Goal: Complete application form

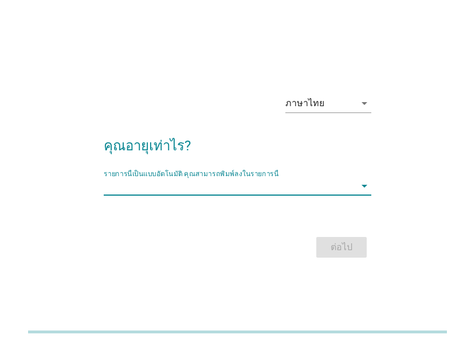
click at [233, 190] on input "รายการนี้เป็นแบบอัตโนมัติ คุณสามารถพิมพ์ลงในรายการนี้" at bounding box center [230, 186] width 252 height 18
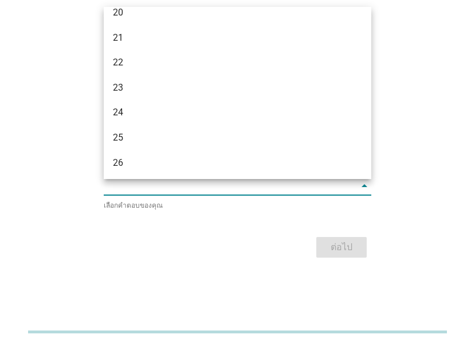
scroll to position [229, 0]
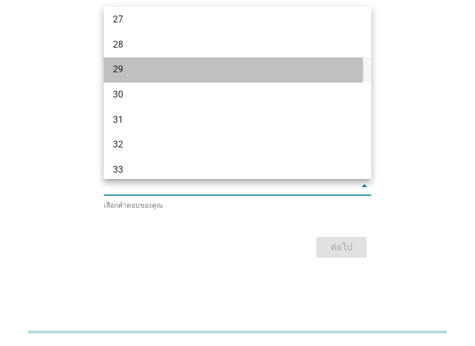
click at [138, 68] on div "29" at bounding box center [227, 69] width 229 height 14
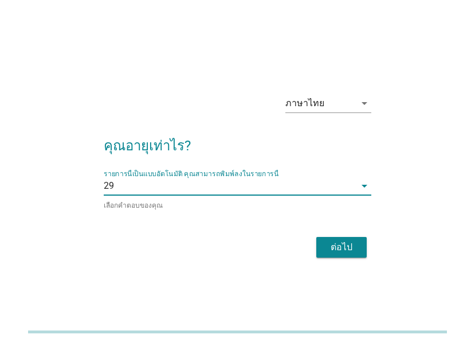
click at [330, 234] on div "ต่อไป" at bounding box center [238, 247] width 268 height 28
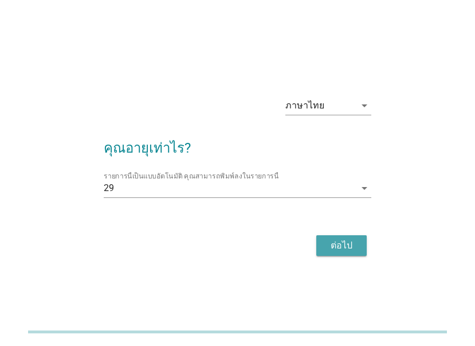
click at [326, 247] on div "ต่อไป" at bounding box center [342, 245] width 32 height 14
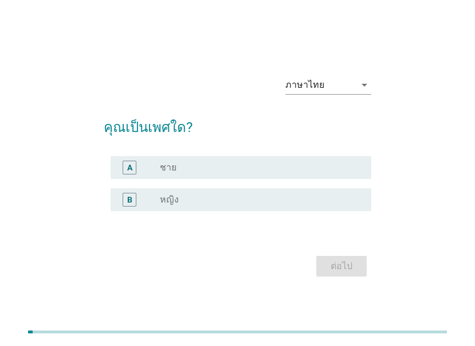
click at [177, 201] on label "หญิง" at bounding box center [169, 199] width 19 height 11
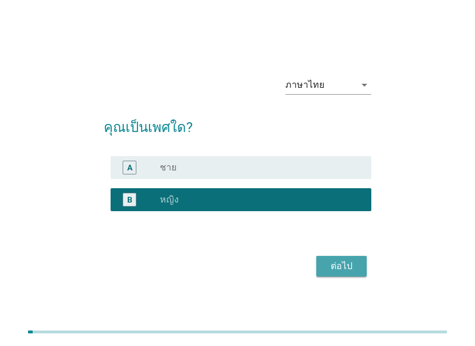
click at [359, 268] on button "ต่อไป" at bounding box center [341, 266] width 50 height 21
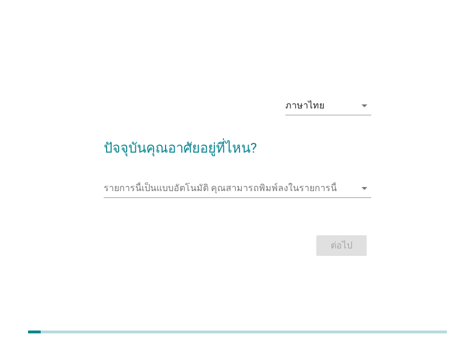
click at [223, 199] on div "รายการนี้เป็นแบบอัตโนมัติ [PERSON_NAME]พิมพ์ลงในรายการนี้ arrow_drop_down" at bounding box center [238, 194] width 268 height 30
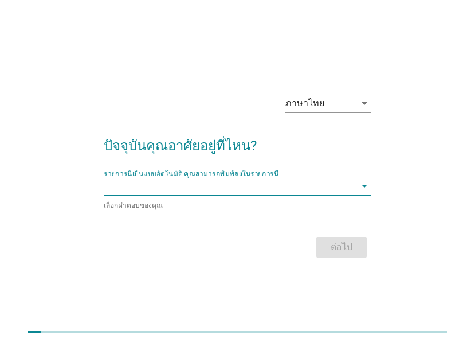
click at [222, 180] on input "รายการนี้เป็นแบบอัตโนมัติ คุณสามารถพิมพ์ลงในรายการนี้" at bounding box center [230, 186] width 252 height 18
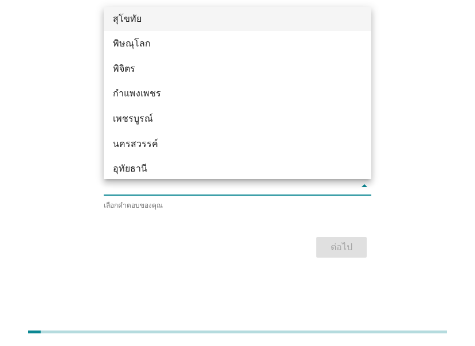
scroll to position [837, 0]
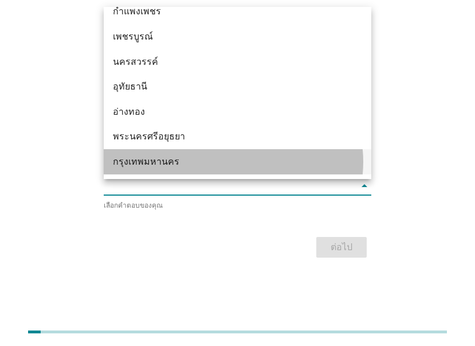
click at [188, 158] on div "กรุงเทพมหานคร" at bounding box center [227, 162] width 229 height 14
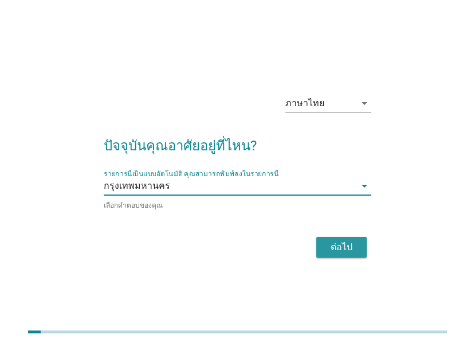
click at [324, 244] on button "ต่อไป" at bounding box center [341, 247] width 50 height 21
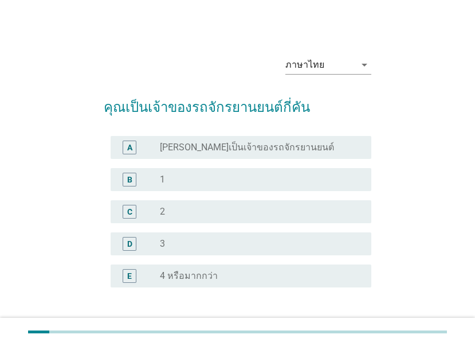
click at [208, 203] on div "C radio_button_unchecked 2" at bounding box center [241, 211] width 261 height 23
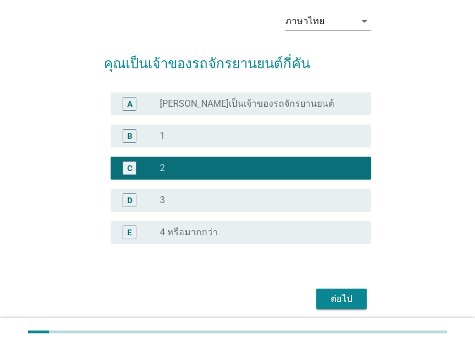
scroll to position [84, 0]
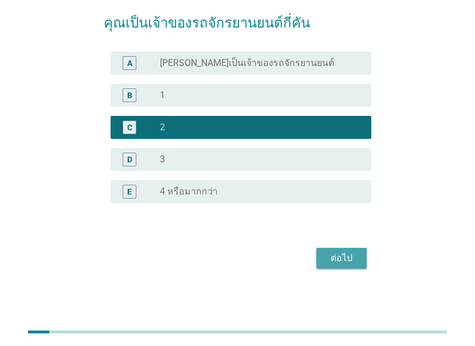
click at [343, 252] on div "ต่อไป" at bounding box center [342, 258] width 32 height 14
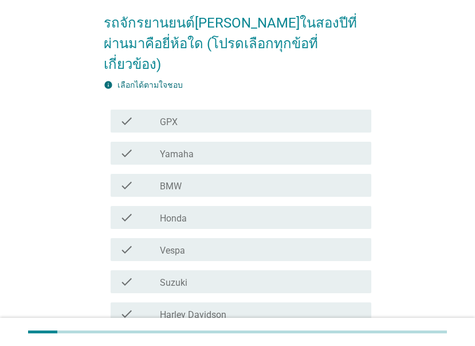
scroll to position [0, 0]
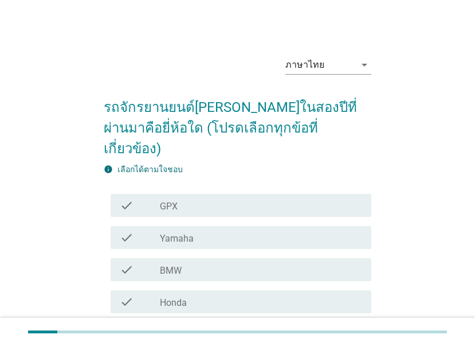
click at [240, 230] on div "check_box_outline_blank Yamaha" at bounding box center [261, 237] width 202 height 14
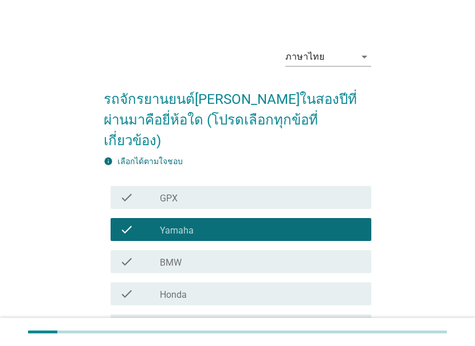
scroll to position [57, 0]
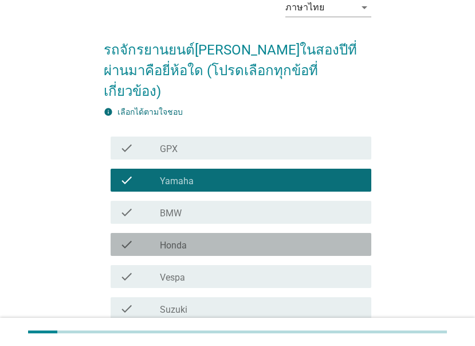
click at [243, 233] on div "check check_box_outline_blank Honda" at bounding box center [241, 244] width 261 height 23
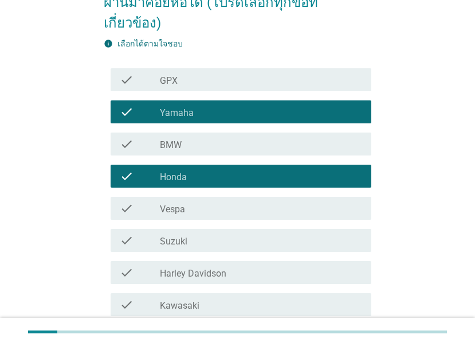
scroll to position [268, 0]
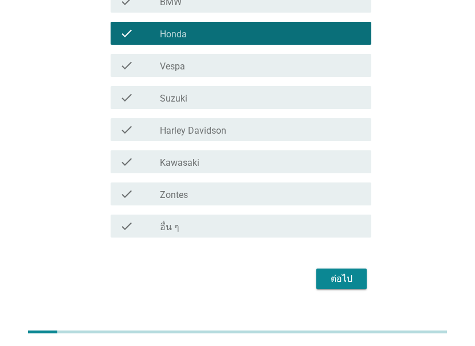
click at [340, 272] on div "ต่อไป" at bounding box center [342, 279] width 32 height 14
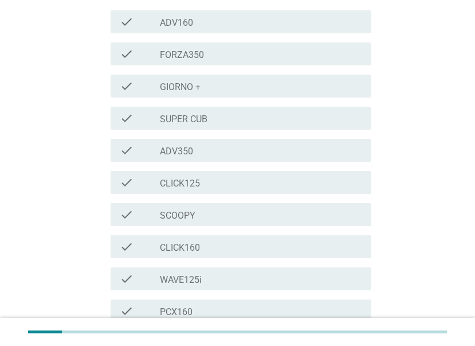
scroll to position [287, 0]
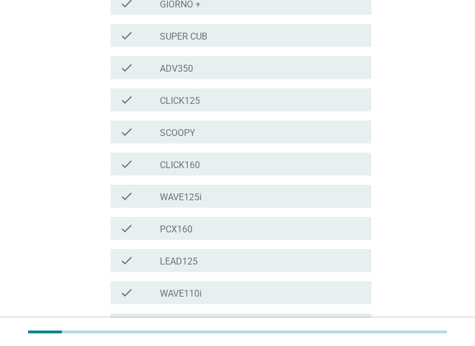
click at [241, 221] on div "check_box_outline_blank PCX160" at bounding box center [261, 228] width 202 height 14
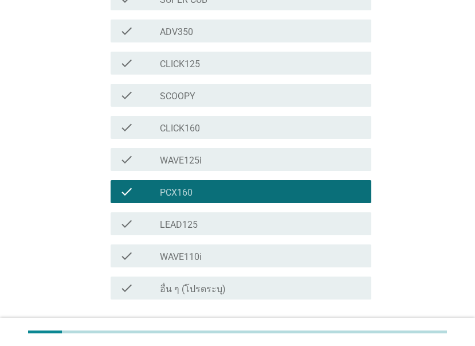
scroll to position [344, 0]
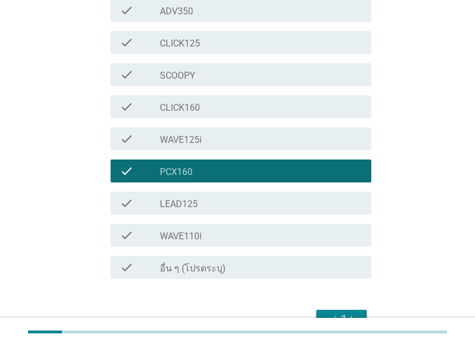
click at [269, 260] on div "check_box_outline_blank อื่น ๆ (โปรดระบุ)" at bounding box center [261, 267] width 202 height 14
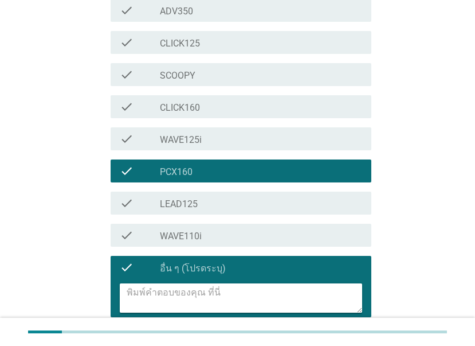
click at [228, 284] on textarea at bounding box center [245, 297] width 236 height 29
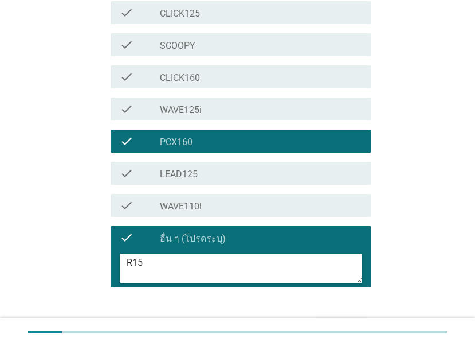
scroll to position [424, 0]
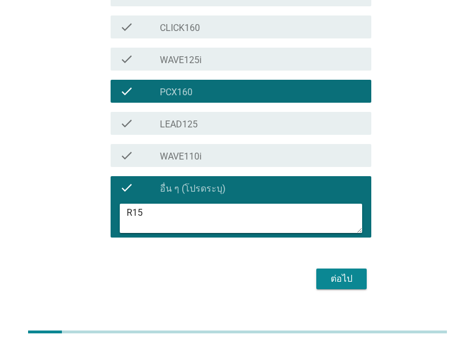
type textarea "R15"
click at [351, 272] on div "ต่อไป" at bounding box center [342, 279] width 32 height 14
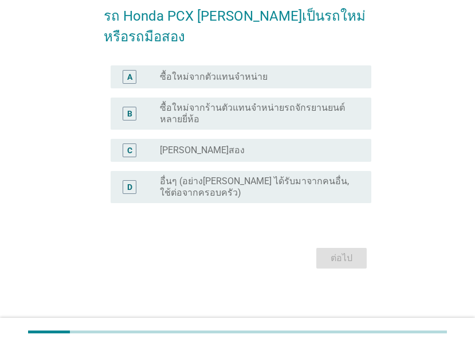
scroll to position [0, 0]
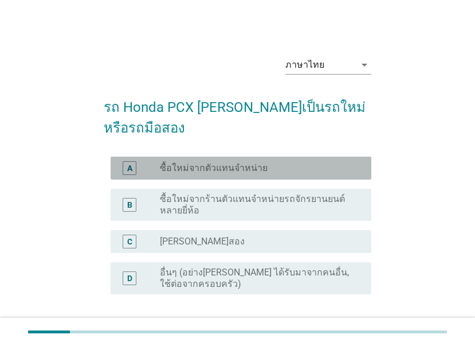
click at [277, 166] on div "radio_button_unchecked ซื้อใหม่จากตัวแทนจำหน่าย" at bounding box center [256, 167] width 193 height 11
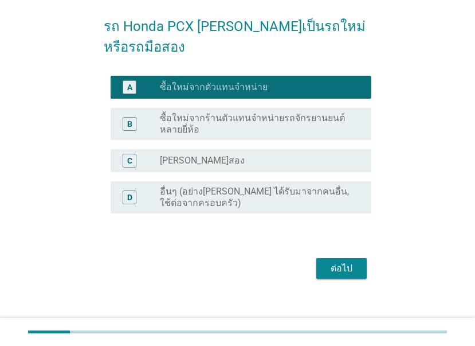
scroll to position [91, 0]
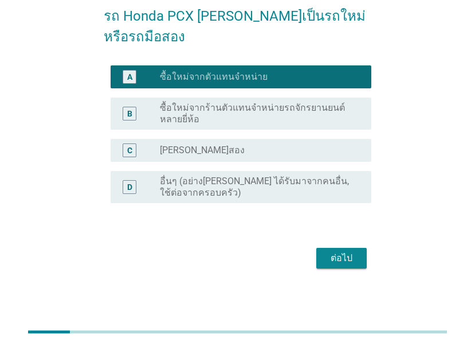
click at [340, 256] on div "ต่อไป" at bounding box center [342, 258] width 32 height 14
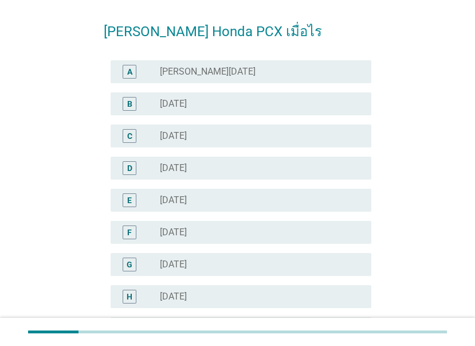
scroll to position [57, 0]
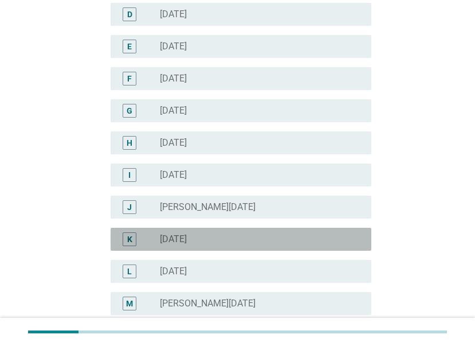
click at [187, 241] on label "[DATE]" at bounding box center [173, 238] width 27 height 11
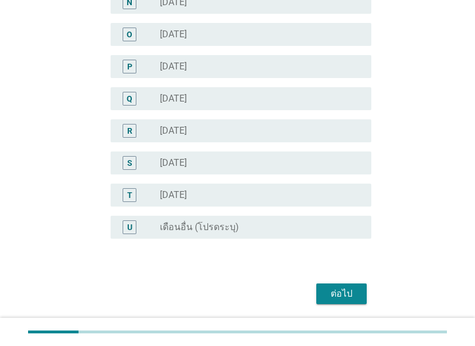
scroll to position [598, 0]
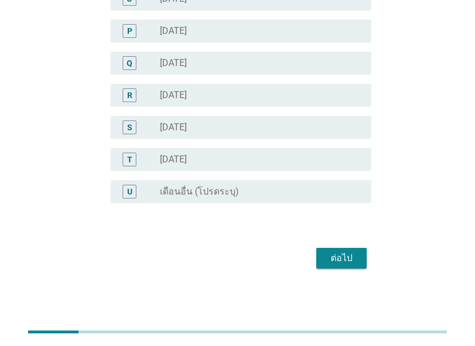
click at [338, 257] on div "ต่อไป" at bounding box center [342, 258] width 32 height 14
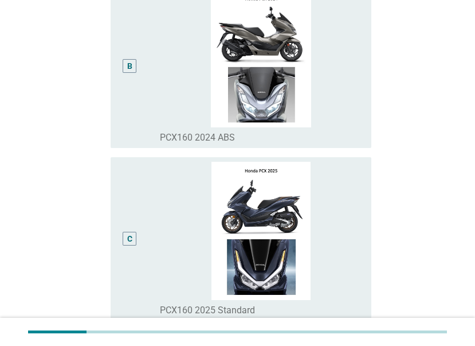
scroll to position [516, 0]
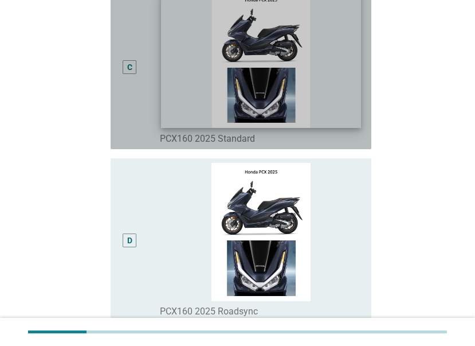
click at [303, 102] on img at bounding box center [261, 59] width 200 height 137
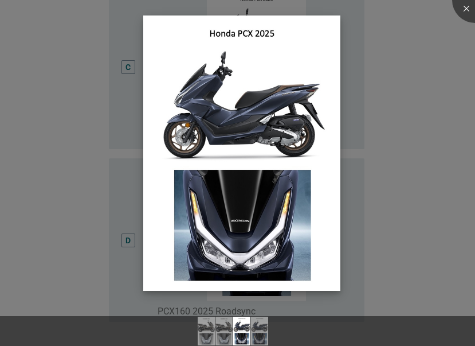
click at [267, 168] on img at bounding box center [241, 153] width 197 height 276
click at [45, 81] on div at bounding box center [237, 173] width 475 height 346
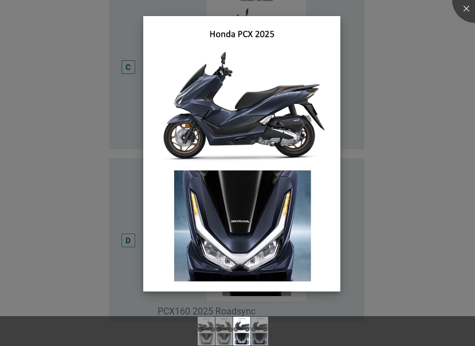
click at [214, 135] on img at bounding box center [241, 154] width 197 height 276
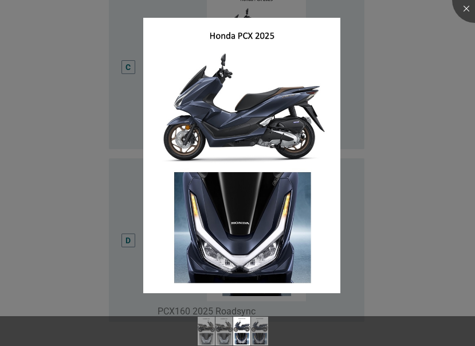
click at [379, 123] on div at bounding box center [237, 173] width 475 height 346
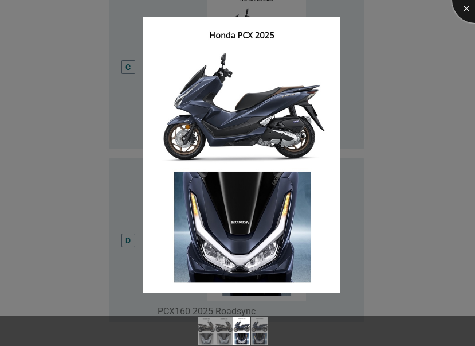
click at [468, 7] on div at bounding box center [475, 0] width 46 height 46
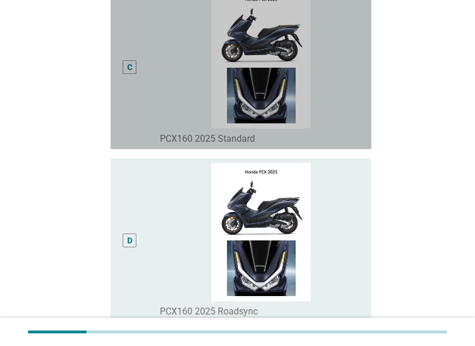
click at [125, 60] on div "C" at bounding box center [130, 67] width 14 height 14
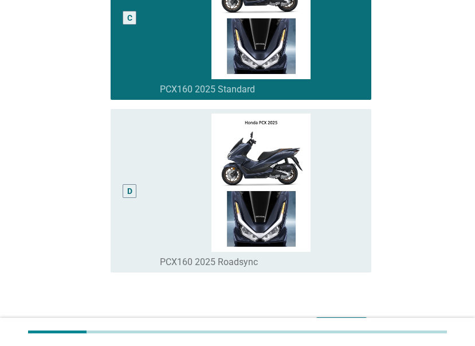
scroll to position [614, 0]
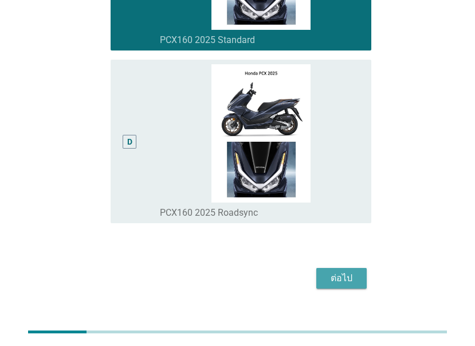
click at [350, 271] on div "ต่อไป" at bounding box center [342, 278] width 32 height 14
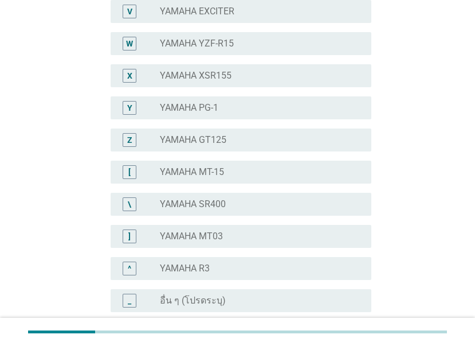
scroll to position [860, 0]
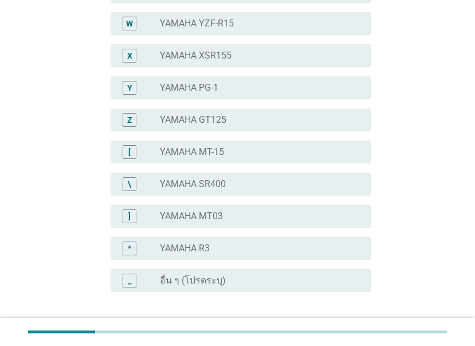
click at [194, 273] on div "radio_button_unchecked อื่น ๆ (โปรดระบุ)" at bounding box center [261, 280] width 202 height 14
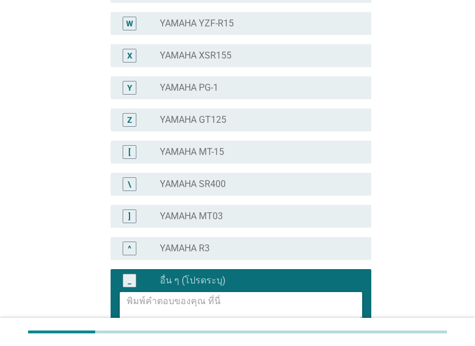
click at [172, 292] on textarea at bounding box center [245, 306] width 236 height 29
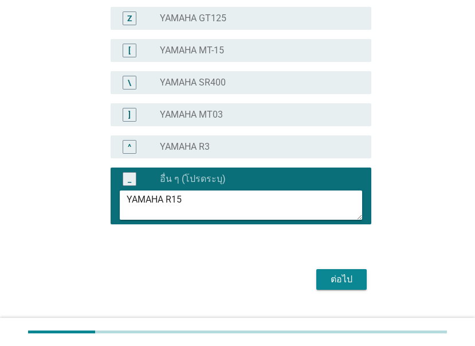
scroll to position [973, 0]
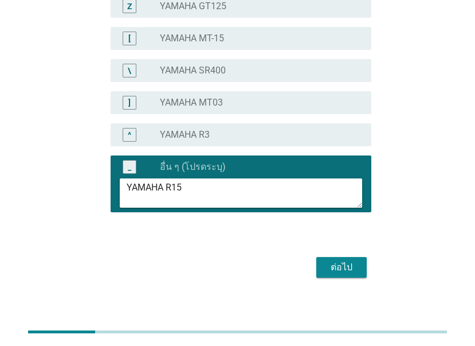
type textarea "YAMAHA R15"
click at [349, 257] on button "ต่อไป" at bounding box center [341, 267] width 50 height 21
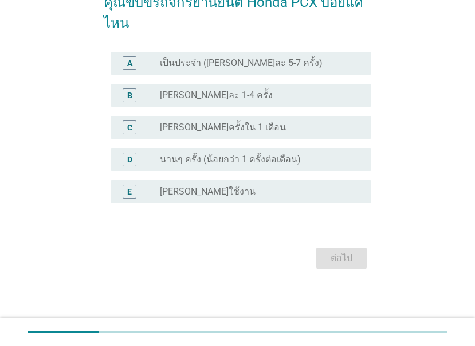
scroll to position [0, 0]
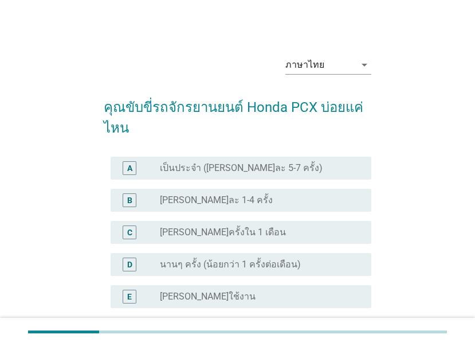
click at [219, 175] on div "A radio_button_unchecked เป็นประจำ ([PERSON_NAME]ละ 5-7 ครั้ง)" at bounding box center [241, 167] width 261 height 23
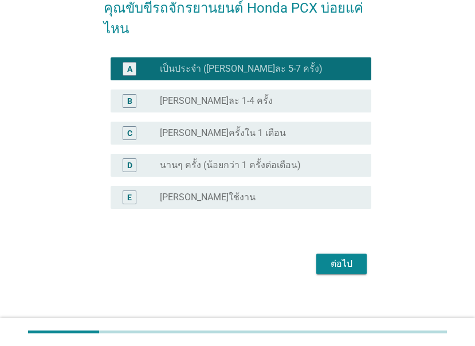
scroll to position [105, 0]
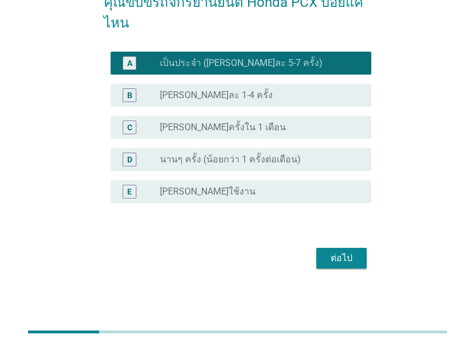
click at [334, 257] on div "ต่อไป" at bounding box center [342, 258] width 32 height 14
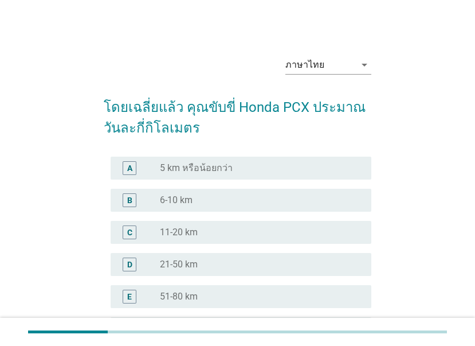
click at [156, 231] on div "C" at bounding box center [140, 232] width 41 height 14
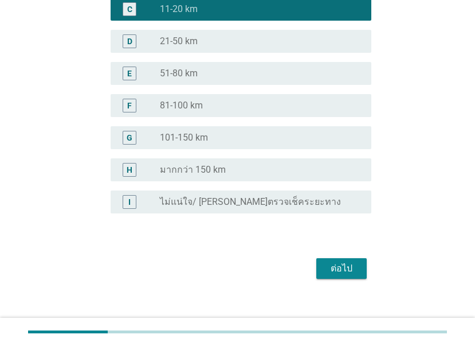
scroll to position [233, 0]
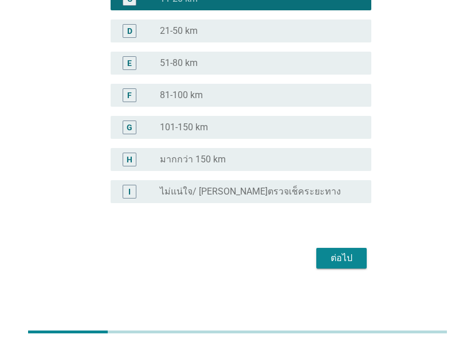
click at [350, 262] on div "ต่อไป" at bounding box center [342, 258] width 32 height 14
click at [339, 262] on div "ต่อไป" at bounding box center [238, 258] width 268 height 28
